Goal: Check status: Check status

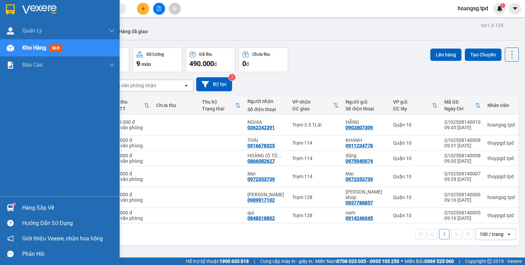
click at [5, 198] on div "Hàng sắp về Hướng dẫn sử dụng Giới thiệu Vexere, nhận hoa hồng Phản hồi" at bounding box center [60, 228] width 120 height 65
click at [13, 201] on div "Hàng sắp về" at bounding box center [60, 207] width 120 height 15
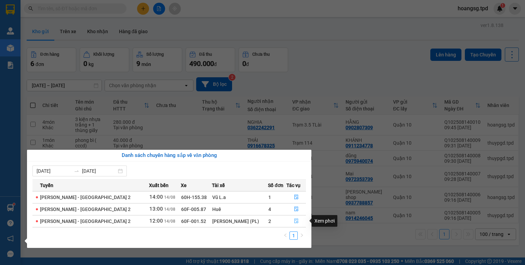
click at [290, 221] on button "button" at bounding box center [296, 221] width 19 height 11
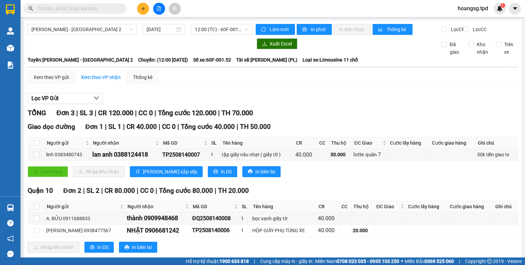
click at [230, 20] on main "[PERSON_NAME] - [GEOGRAPHIC_DATA] 2 [DATE] 12:00 (TC) - 60F-001.52 Làm mới In p…" at bounding box center [262, 128] width 525 height 257
click at [238, 11] on div "Kết quả tìm kiếm ( 12 ) Bộ lọc Mã ĐH Trạng thái Món hàng Thu hộ Tổng cước Chưa …" at bounding box center [262, 8] width 525 height 17
click at [231, 22] on div "[PERSON_NAME] - [GEOGRAPHIC_DATA] 2 [DATE] 12:00 (TC) - 60F-001.52 Làm mới In p…" at bounding box center [273, 145] width 498 height 248
click at [232, 26] on span "12:00 (TC) - 60F-001.52" at bounding box center [222, 29] width 54 height 10
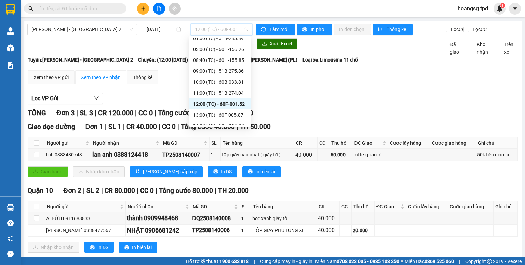
scroll to position [22, 0]
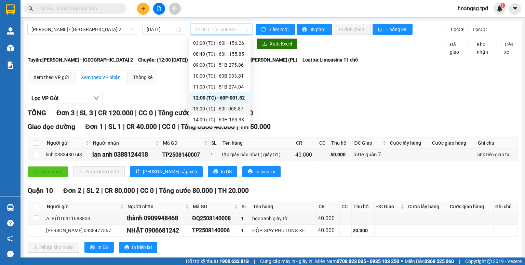
click at [230, 105] on div "13:00 (TC) - 60F-005.87" at bounding box center [219, 109] width 53 height 8
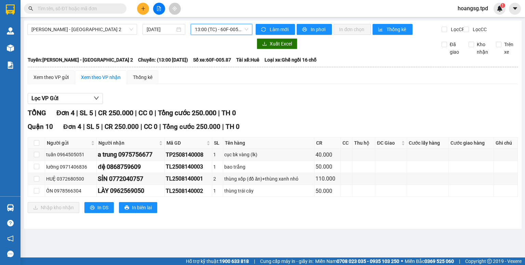
click at [228, 31] on span "13:00 (TC) - 60F-005.87" at bounding box center [222, 29] width 54 height 10
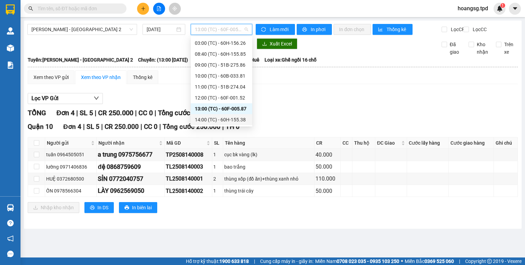
click at [207, 116] on div "14:00 (TC) - 60H-155.38" at bounding box center [221, 120] width 53 height 8
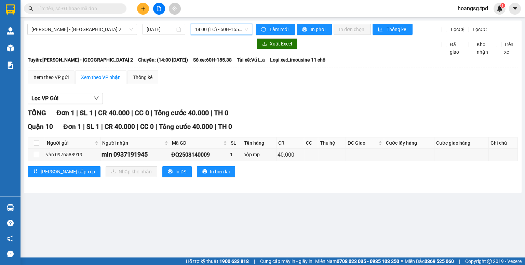
click at [225, 32] on span "14:00 (TC) - 60H-155.38" at bounding box center [222, 29] width 54 height 10
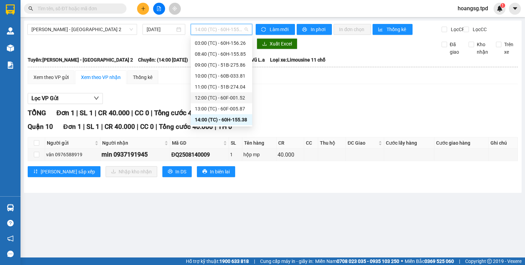
click at [229, 97] on div "12:00 (TC) - 60F-001.52" at bounding box center [221, 98] width 53 height 8
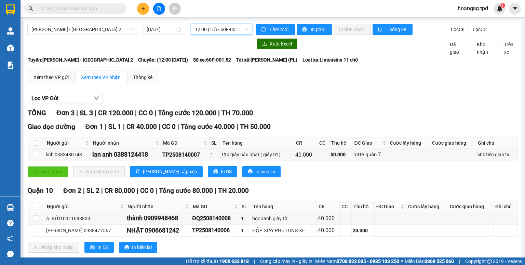
scroll to position [19, 0]
